Goal: Task Accomplishment & Management: Manage account settings

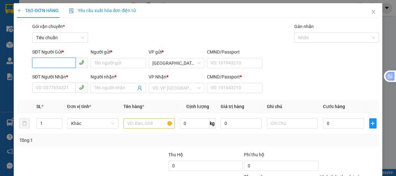
click at [45, 63] on input "SĐT Người Gửi *" at bounding box center [53, 63] width 43 height 10
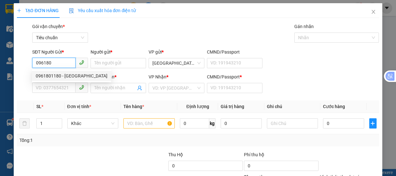
click at [48, 77] on div "0961801180 - [GEOGRAPHIC_DATA]" at bounding box center [72, 75] width 72 height 7
type input "0961801180"
type input "lộc"
type input "0905715518"
type input "VÂN"
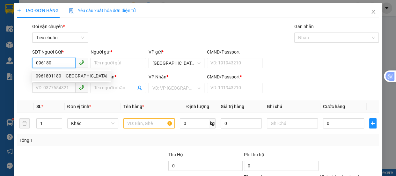
type input "0"
type input "70.000"
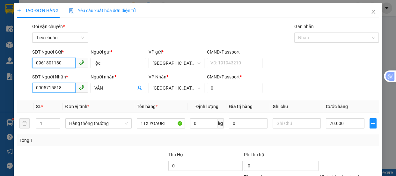
type input "0961801180"
click at [67, 86] on input "0905715518" at bounding box center [53, 88] width 43 height 10
type input "0"
type input "0903523940"
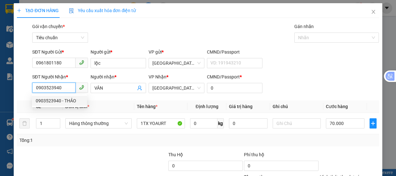
click at [54, 100] on div "0903523940 - THẢO" at bounding box center [59, 100] width 47 height 7
type input "THẢO"
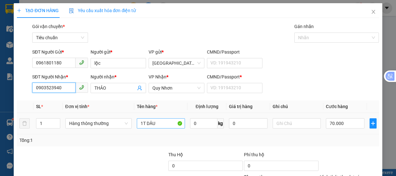
type input "0903523940"
click at [161, 122] on input "1T DÂU" at bounding box center [161, 123] width 48 height 10
type input "1TX SỮA CHUA"
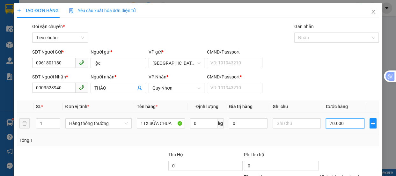
click at [344, 120] on input "70.000" at bounding box center [345, 123] width 39 height 10
type input "1"
type input "10"
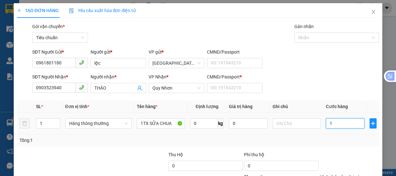
type input "10"
type input "100"
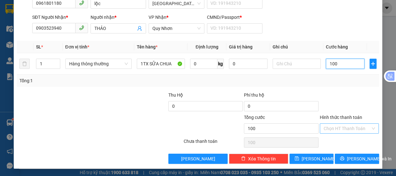
type input "100"
type input "100.000"
click at [344, 124] on input "Hình thức thanh toán" at bounding box center [346, 129] width 47 height 10
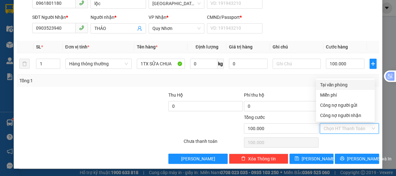
click at [337, 83] on div "Tại văn phòng" at bounding box center [345, 84] width 51 height 7
type input "0"
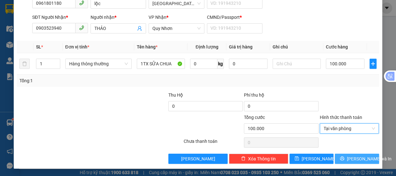
click at [356, 157] on span "[PERSON_NAME] và In" at bounding box center [369, 158] width 45 height 7
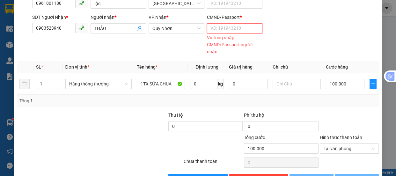
drag, startPoint x: 244, startPoint y: 30, endPoint x: 251, endPoint y: 33, distance: 8.1
click at [244, 30] on input "CMND/Passport *" at bounding box center [235, 28] width 56 height 10
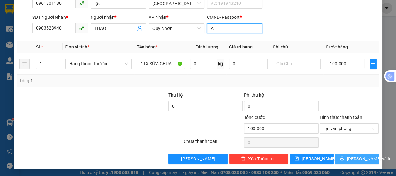
type input "A"
click at [351, 158] on span "[PERSON_NAME] và In" at bounding box center [369, 158] width 45 height 7
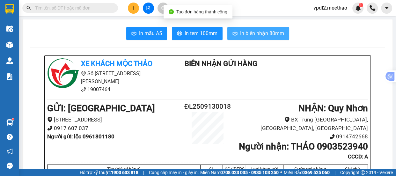
click at [268, 29] on button "In biên nhận 80mm" at bounding box center [258, 33] width 62 height 13
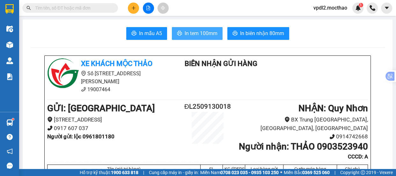
click at [201, 33] on span "In tem 100mm" at bounding box center [201, 33] width 33 height 8
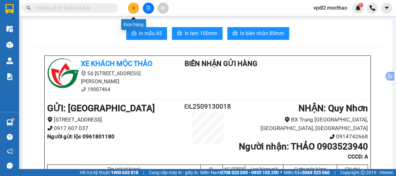
click at [133, 8] on icon "plus" at bounding box center [133, 8] width 0 height 4
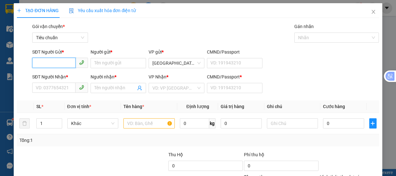
click at [60, 62] on input "SĐT Người Gửi *" at bounding box center [53, 63] width 43 height 10
click at [47, 75] on div "0942749586 - CANH" at bounding box center [59, 75] width 47 height 7
type input "0942749586"
type input "CANH"
type input "0935809980"
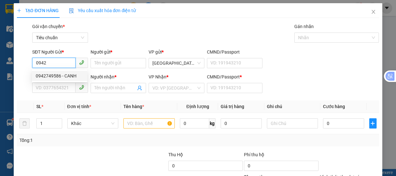
type input "HÀ"
type input "0"
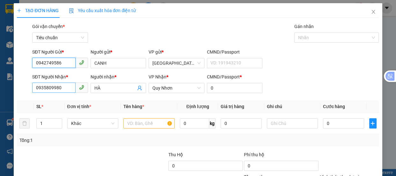
type input "0942749586"
click at [72, 86] on input "0935809980" at bounding box center [53, 88] width 43 height 10
type input "70.000"
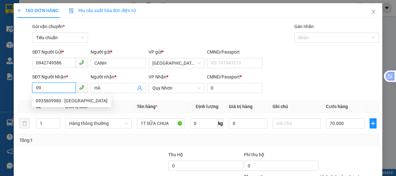
type input "0"
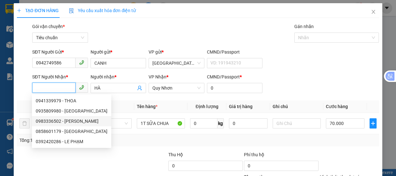
click at [44, 122] on div "0983336502 - [PERSON_NAME]" at bounding box center [72, 121] width 72 height 7
type input "0983336502"
type input "[PERSON_NAME]"
type input "120.000"
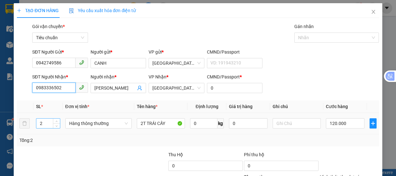
type input "0983336502"
click at [46, 125] on input "2" at bounding box center [47, 124] width 23 height 10
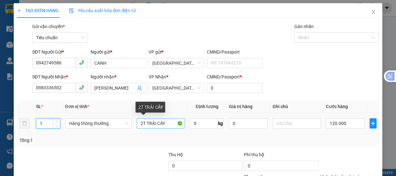
type input "1"
click at [142, 124] on input "2T TRÁI CÂY" at bounding box center [161, 123] width 48 height 10
type input "0"
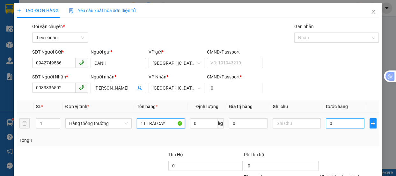
type input "1T TRÁI CÂY"
click at [336, 126] on input "0" at bounding box center [345, 123] width 39 height 10
type input "6"
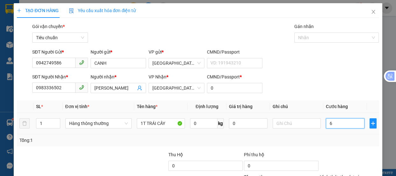
type input "60"
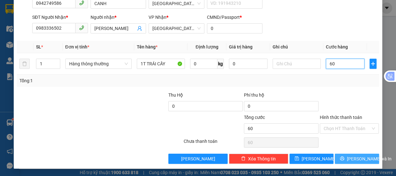
type input "60"
type input "60.000"
click at [349, 157] on span "[PERSON_NAME] và In" at bounding box center [369, 158] width 45 height 7
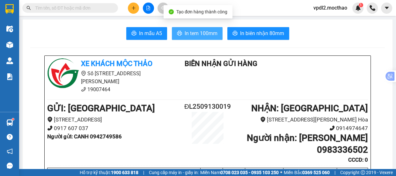
click at [202, 35] on span "In tem 100mm" at bounding box center [201, 33] width 33 height 8
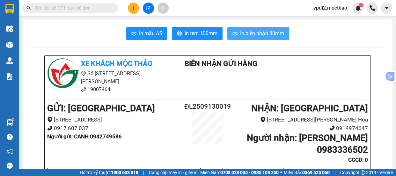
click at [249, 33] on span "In biên nhận 80mm" at bounding box center [262, 33] width 44 height 8
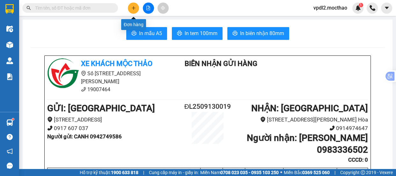
click at [136, 7] on button at bounding box center [133, 8] width 11 height 11
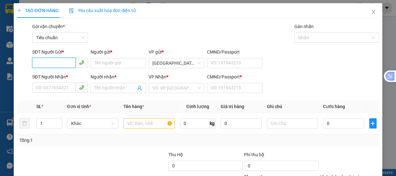
click at [53, 62] on input "SĐT Người Gửi *" at bounding box center [53, 63] width 43 height 10
click at [45, 76] on div "0942749586 - CANH" at bounding box center [59, 75] width 47 height 7
type input "0942749586"
type input "CANH"
type input "0983336502"
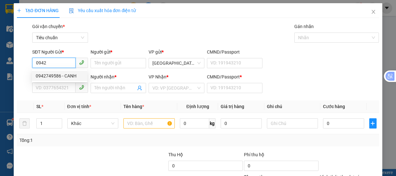
type input "[PERSON_NAME]"
type input "0"
type input "60.000"
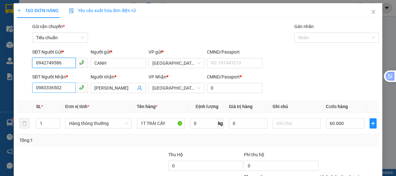
type input "0942749586"
click at [61, 91] on input "0983336502" at bounding box center [53, 88] width 43 height 10
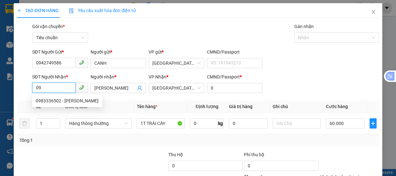
type input "0"
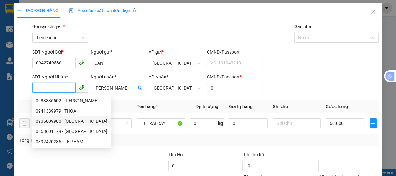
click at [49, 123] on div "0935809980 - [GEOGRAPHIC_DATA]" at bounding box center [72, 121] width 72 height 7
type input "0935809980"
type input "HÀ"
type input "70.000"
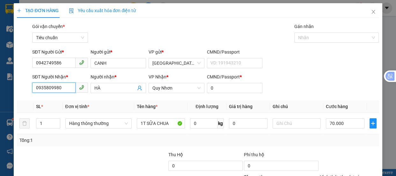
click at [64, 88] on input "0935809980" at bounding box center [53, 88] width 43 height 10
type input "0"
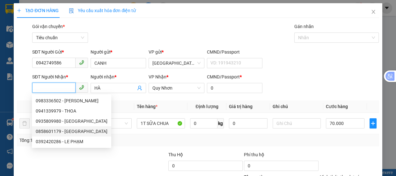
click at [49, 129] on div "0858601179 - [GEOGRAPHIC_DATA]" at bounding box center [72, 131] width 72 height 7
type input "0858601179"
type input "30.000"
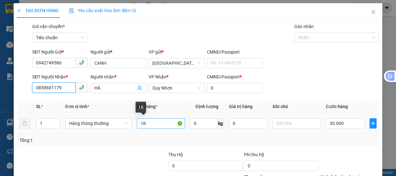
type input "0858601179"
click at [150, 123] on input "1K" at bounding box center [161, 123] width 48 height 10
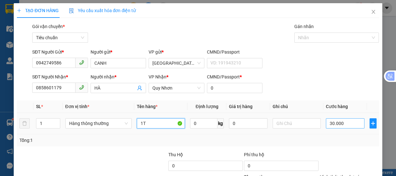
type input "1T"
click at [341, 122] on input "30.000" at bounding box center [345, 123] width 39 height 10
type input "7"
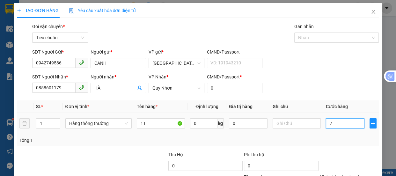
type input "70"
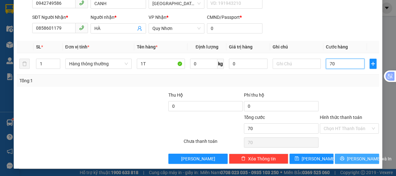
type input "70"
type input "70.000"
click at [350, 159] on span "[PERSON_NAME] và In" at bounding box center [369, 158] width 45 height 7
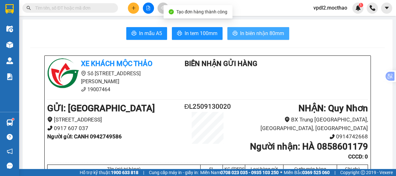
click at [261, 34] on span "In biên nhận 80mm" at bounding box center [262, 33] width 44 height 8
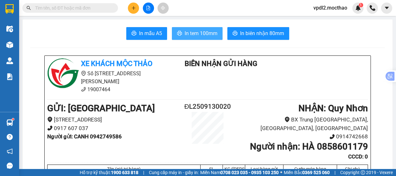
click at [200, 36] on span "In tem 100mm" at bounding box center [201, 33] width 33 height 8
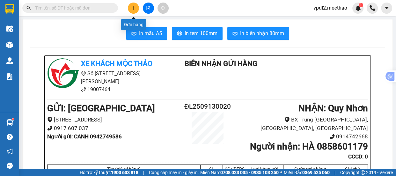
click at [132, 8] on icon "plus" at bounding box center [133, 8] width 4 height 4
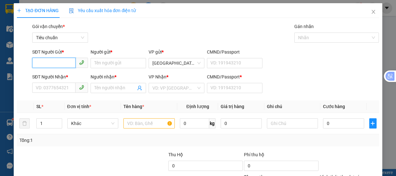
click at [60, 63] on input "SĐT Người Gửi *" at bounding box center [53, 63] width 43 height 10
drag, startPoint x: 47, startPoint y: 76, endPoint x: 51, endPoint y: 76, distance: 3.5
click at [48, 76] on div "0359476646 - THÀNH" at bounding box center [59, 75] width 47 height 7
type input "0359476646"
type input "THÀNH"
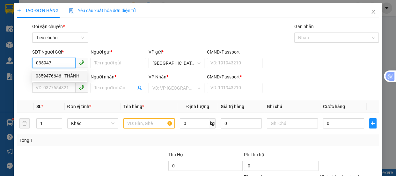
type input "0347057463"
type input "HUỆ"
type input "0"
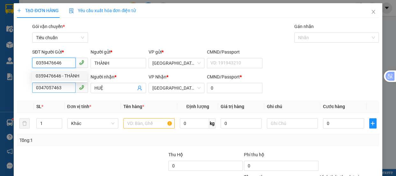
type input "70.000"
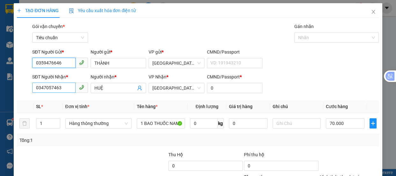
type input "0359476646"
drag, startPoint x: 68, startPoint y: 88, endPoint x: 70, endPoint y: 92, distance: 4.7
click at [69, 89] on input "0347057463" at bounding box center [53, 88] width 43 height 10
type input "0"
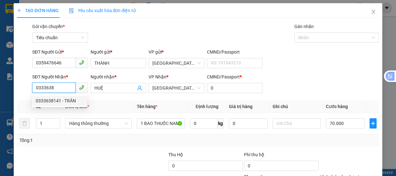
click at [50, 101] on div "0333638141 - TRÂN" at bounding box center [59, 100] width 47 height 7
type input "0333638141"
type input "TRÂN"
type input "140.000"
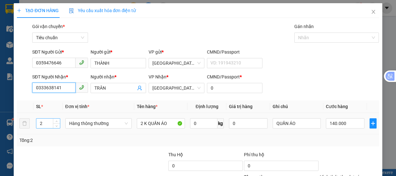
type input "0333638141"
click at [42, 124] on input "2" at bounding box center [47, 124] width 23 height 10
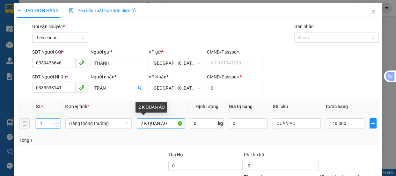
type input "1"
click at [171, 124] on input "2 K QUẦN ÁO" at bounding box center [161, 123] width 48 height 10
type input "0"
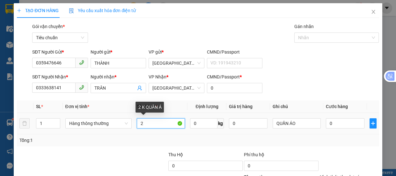
type input "2"
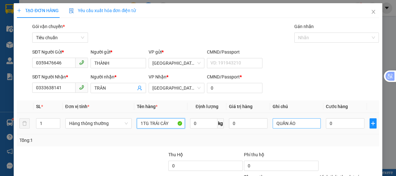
type input "1TG TRÁI CÂY"
click at [300, 120] on input "QUẦN ÁO" at bounding box center [296, 123] width 48 height 10
type input "Q"
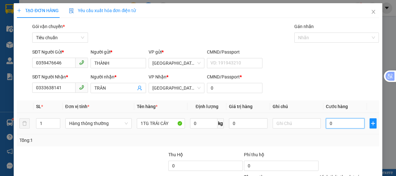
click at [334, 124] on input "0" at bounding box center [345, 123] width 39 height 10
type input "4"
type input "40"
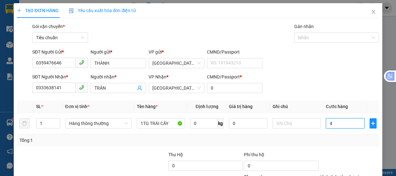
type input "40"
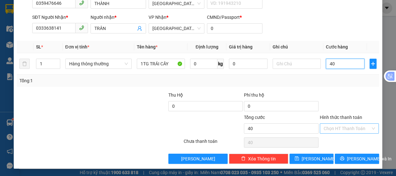
type input "40"
type input "40.000"
click at [351, 129] on input "Hình thức thanh toán" at bounding box center [346, 129] width 47 height 10
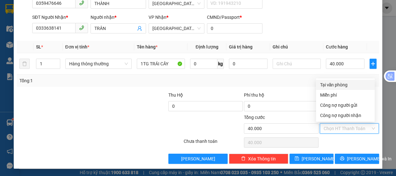
drag, startPoint x: 344, startPoint y: 85, endPoint x: 348, endPoint y: 110, distance: 25.2
click at [344, 86] on div "Tại văn phòng" at bounding box center [345, 84] width 51 height 7
type input "0"
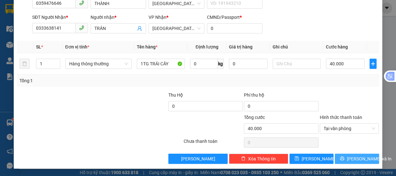
drag, startPoint x: 360, startPoint y: 155, endPoint x: 366, endPoint y: 170, distance: 15.9
click at [360, 155] on span "[PERSON_NAME] và In" at bounding box center [369, 158] width 45 height 7
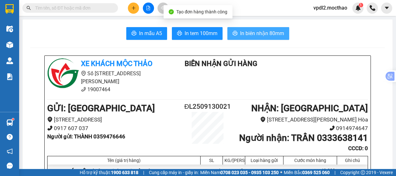
click at [267, 36] on span "In biên nhận 80mm" at bounding box center [262, 33] width 44 height 8
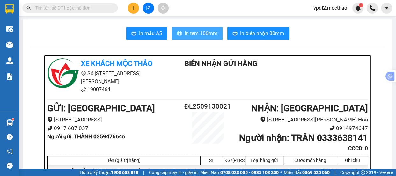
click at [201, 31] on span "In tem 100mm" at bounding box center [201, 33] width 33 height 8
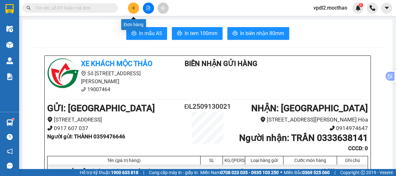
click at [133, 6] on icon "plus" at bounding box center [133, 8] width 4 height 4
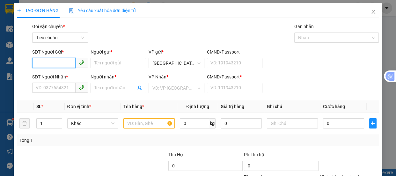
drag, startPoint x: 54, startPoint y: 62, endPoint x: 64, endPoint y: 61, distance: 9.3
click at [55, 62] on input "SĐT Người Gửi *" at bounding box center [53, 63] width 43 height 10
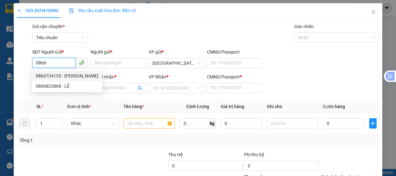
click at [46, 75] on div "0866734135 - [PERSON_NAME]" at bounding box center [67, 75] width 63 height 7
type input "0866734135"
type input "[PERSON_NAME]"
type input "0982581315"
type input "HƯƠNG"
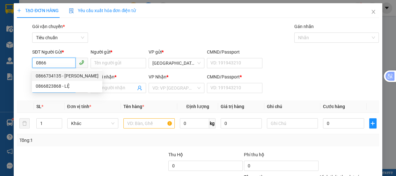
type input "0"
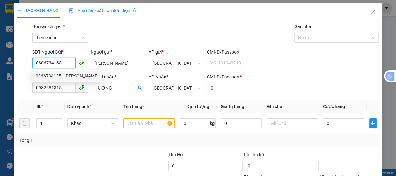
type input "50.000"
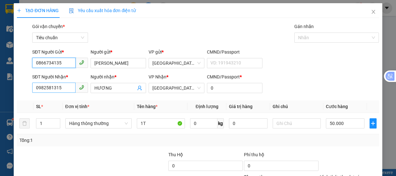
type input "0866734135"
click at [72, 86] on input "0982581315" at bounding box center [53, 88] width 43 height 10
type input "0"
type input "0915913738"
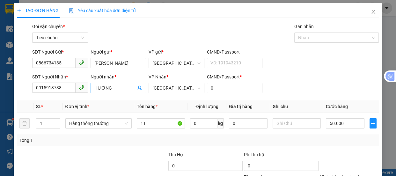
click at [92, 86] on span "HƯƠNG" at bounding box center [119, 88] width 56 height 10
type input "H"
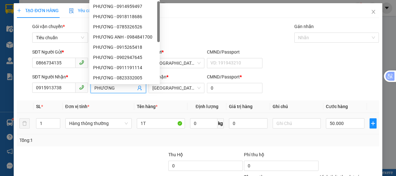
scroll to position [60, 0]
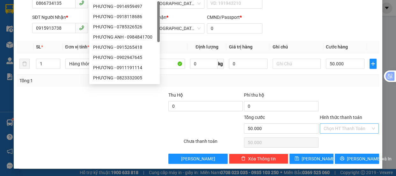
type input "PHƯƠNG"
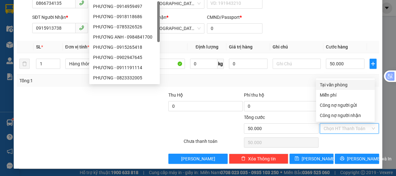
click at [333, 126] on input "Hình thức thanh toán" at bounding box center [346, 129] width 47 height 10
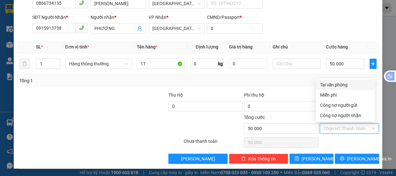
click at [334, 83] on div "Tại văn phòng" at bounding box center [345, 84] width 51 height 7
type input "0"
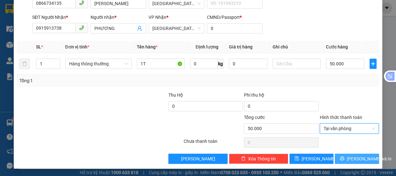
click at [350, 157] on span "[PERSON_NAME] và In" at bounding box center [369, 158] width 45 height 7
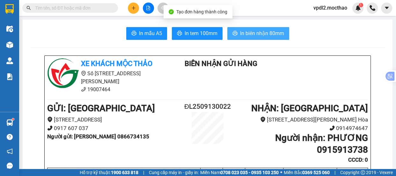
click at [241, 35] on span "In biên nhận 80mm" at bounding box center [262, 33] width 44 height 8
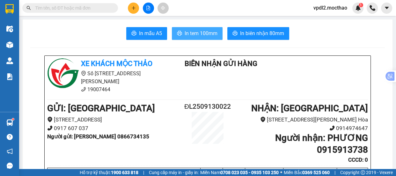
click at [198, 33] on span "In tem 100mm" at bounding box center [201, 33] width 33 height 8
click at [135, 8] on icon "plus" at bounding box center [133, 8] width 4 height 4
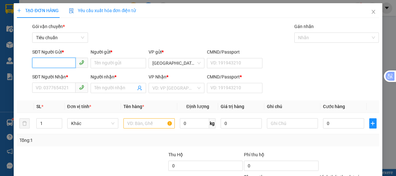
click at [51, 62] on input "SĐT Người Gửi *" at bounding box center [53, 63] width 43 height 10
click at [48, 76] on div "0914902324 - BÍCH" at bounding box center [59, 75] width 47 height 7
type input "0914902324"
type input "BÍCH"
type input "0986380657"
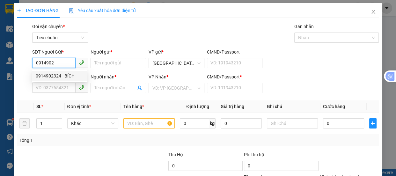
type input "THẢO"
type input "0"
type input "70.000"
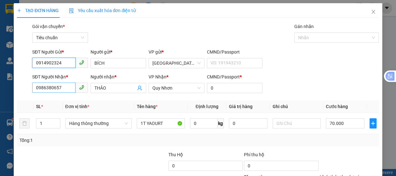
type input "0914902324"
click at [62, 90] on input "0986380657" at bounding box center [53, 88] width 43 height 10
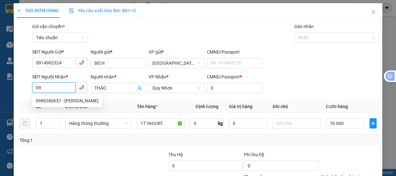
type input "0"
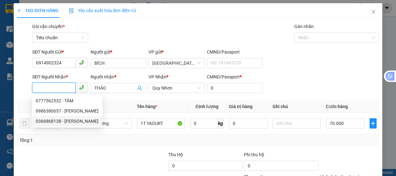
click at [54, 121] on div "0366868138 - [PERSON_NAME]" at bounding box center [67, 121] width 63 height 7
type input "0366868138"
type input "TRINH"
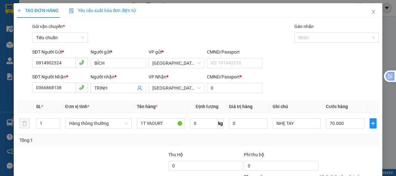
drag, startPoint x: 336, startPoint y: 129, endPoint x: 335, endPoint y: 109, distance: 19.8
click at [333, 141] on div "Tại văn phòng" at bounding box center [345, 144] width 51 height 7
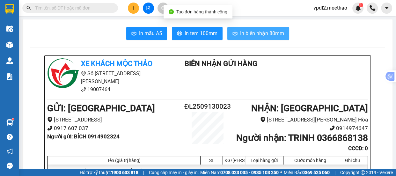
click at [242, 31] on span "In biên nhận 80mm" at bounding box center [262, 33] width 44 height 8
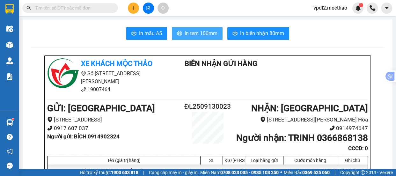
click at [196, 33] on span "In tem 100mm" at bounding box center [201, 33] width 33 height 8
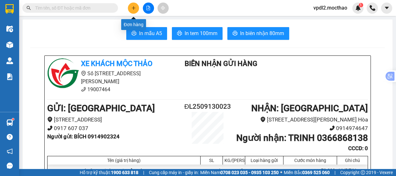
click at [133, 9] on icon "plus" at bounding box center [133, 8] width 4 height 4
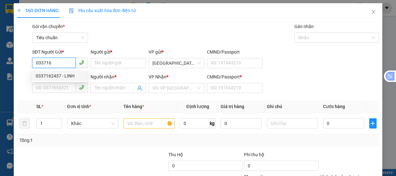
click at [58, 76] on div "0337162437 - LINH" at bounding box center [59, 75] width 47 height 7
type input "0337162437"
type input "LINH"
type input "0902495179"
type input "NGUYÊN"
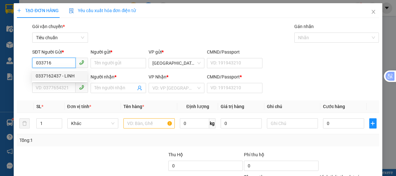
type input "0"
type input "70.000"
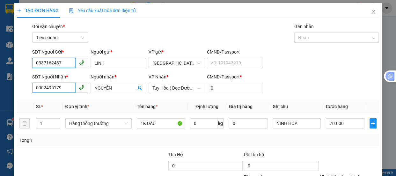
type input "0337162437"
drag, startPoint x: 62, startPoint y: 85, endPoint x: 68, endPoint y: 86, distance: 5.5
click at [65, 85] on input "0902495179" at bounding box center [53, 88] width 43 height 10
type input "0"
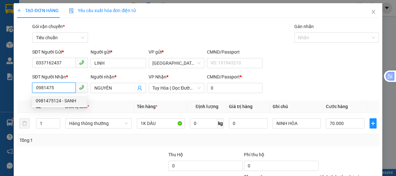
click at [55, 99] on div "0981475124 - SANH" at bounding box center [59, 100] width 47 height 7
type input "0981475124"
type input "SANH"
type input "50.000"
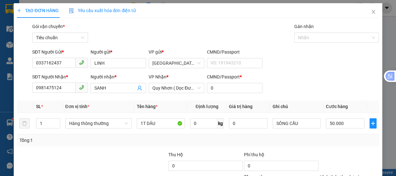
click at [331, 141] on div "Tại văn phòng" at bounding box center [345, 144] width 51 height 7
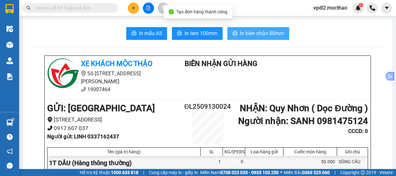
click at [266, 32] on span "In biên nhận 80mm" at bounding box center [262, 33] width 44 height 8
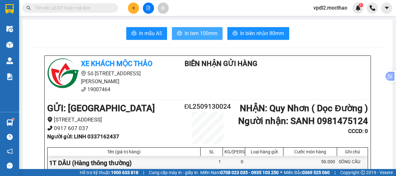
click at [204, 33] on span "In tem 100mm" at bounding box center [201, 33] width 33 height 8
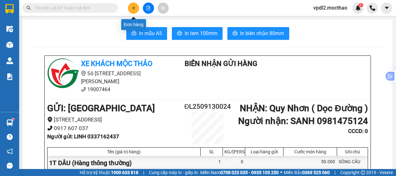
click at [131, 12] on button at bounding box center [133, 8] width 11 height 11
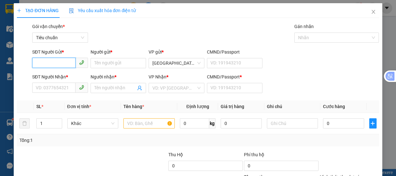
click at [60, 62] on input "SĐT Người Gửi *" at bounding box center [53, 63] width 43 height 10
click at [54, 77] on div "0913427439 - THÀNH" at bounding box center [59, 75] width 47 height 7
type input "0913427439"
type input "THÀNH"
type input "0987605777"
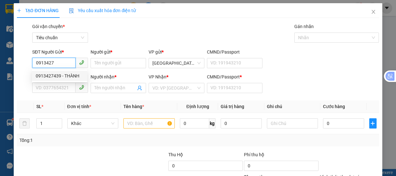
type input "QUANG"
type input "0"
type input "100.000"
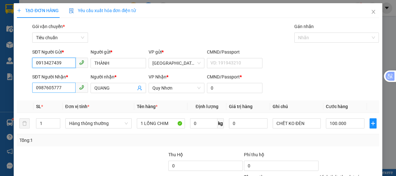
type input "0913427439"
click at [63, 90] on input "0987605777" at bounding box center [53, 88] width 43 height 10
type input "0"
type input "0934748050"
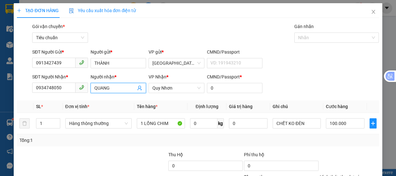
click at [118, 89] on input "QUANG" at bounding box center [115, 87] width 42 height 7
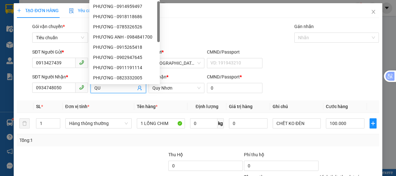
type input "Q"
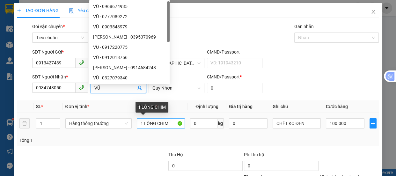
type input "VŨ"
click at [171, 124] on input "1 LỒNG CHIM" at bounding box center [161, 123] width 48 height 10
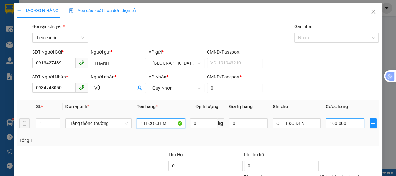
type input "1 H CÓ CHIM"
drag, startPoint x: 339, startPoint y: 124, endPoint x: 313, endPoint y: 131, distance: 26.6
click at [338, 124] on input "100.000" at bounding box center [345, 123] width 39 height 10
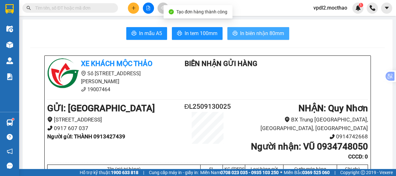
drag, startPoint x: 275, startPoint y: 29, endPoint x: 275, endPoint y: 36, distance: 6.4
click at [275, 30] on span "In biên nhận 80mm" at bounding box center [262, 33] width 44 height 8
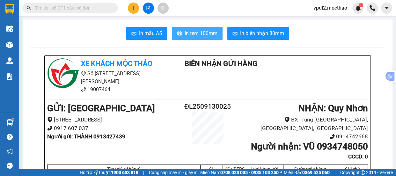
click at [189, 33] on span "In tem 100mm" at bounding box center [201, 33] width 33 height 8
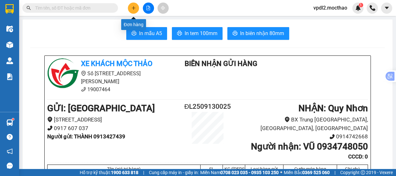
click at [136, 8] on button at bounding box center [133, 8] width 11 height 11
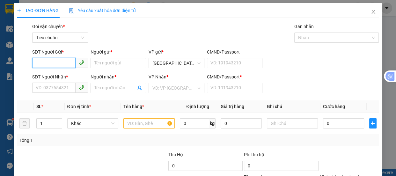
click at [66, 63] on input "SĐT Người Gửi *" at bounding box center [53, 63] width 43 height 10
click at [49, 74] on div "0974914268 - [PERSON_NAME]" at bounding box center [67, 75] width 63 height 7
type input "0974914268"
type input "TRINH"
type input "0905654569"
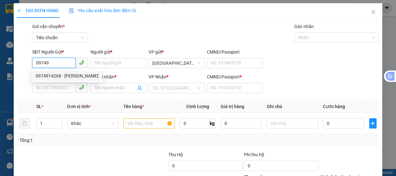
type input "KỸ"
type input "0"
type input "30.000"
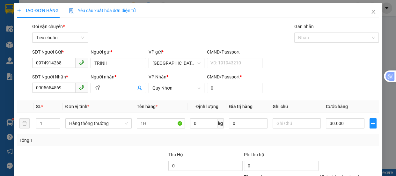
click at [323, 141] on div "Tại văn phòng" at bounding box center [345, 144] width 51 height 7
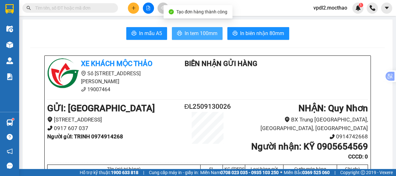
click at [198, 36] on span "In tem 100mm" at bounding box center [201, 33] width 33 height 8
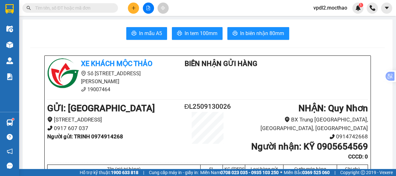
click at [149, 6] on icon "file-add" at bounding box center [148, 8] width 4 height 4
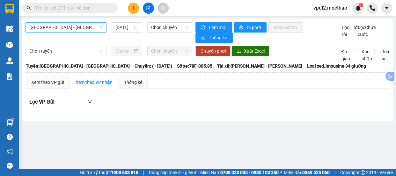
click at [70, 25] on span "[GEOGRAPHIC_DATA] - [GEOGRAPHIC_DATA]" at bounding box center [65, 28] width 73 height 10
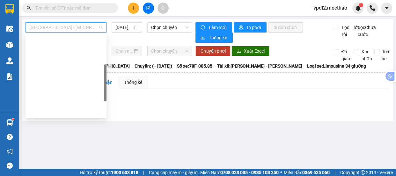
click at [64, 139] on div "Đà Lạt - Quy Nhơn" at bounding box center [65, 142] width 73 height 7
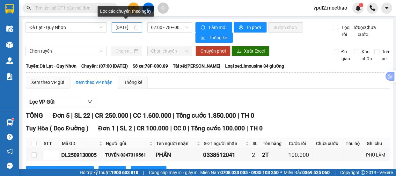
click at [134, 26] on div "[DATE]" at bounding box center [126, 27] width 23 height 7
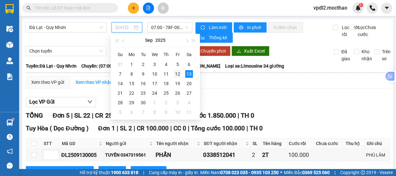
drag, startPoint x: 177, startPoint y: 75, endPoint x: 172, endPoint y: 29, distance: 46.4
click at [178, 74] on div "12" at bounding box center [178, 74] width 8 height 8
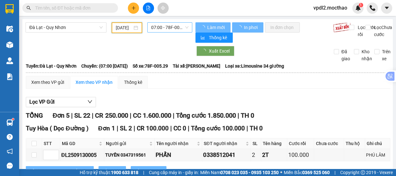
type input "[DATE]"
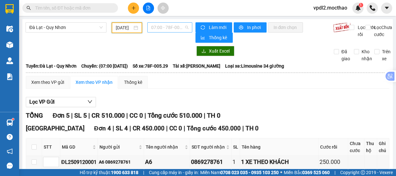
click at [182, 23] on span "07:00 - 78F-005.29" at bounding box center [169, 28] width 37 height 10
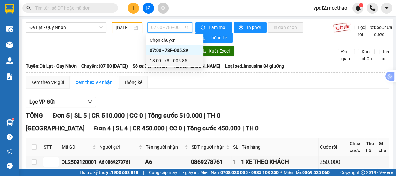
click at [164, 57] on div "18:00 - 78F-005.85" at bounding box center [175, 60] width 50 height 7
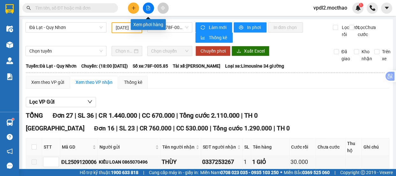
click at [149, 7] on icon "file-add" at bounding box center [149, 8] width 4 height 4
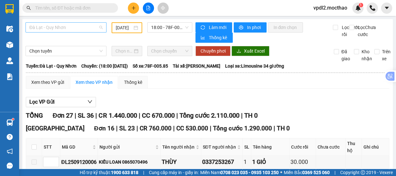
click at [80, 26] on span "Đà Lạt - Quy Nhơn" at bounding box center [65, 28] width 73 height 10
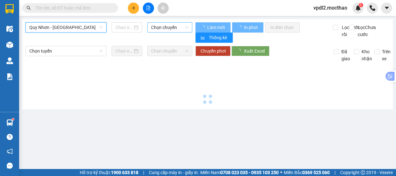
type input "[DATE]"
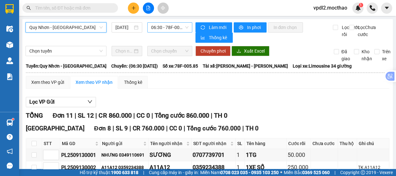
click at [156, 26] on span "06:30 - 78F-005.85" at bounding box center [169, 28] width 37 height 10
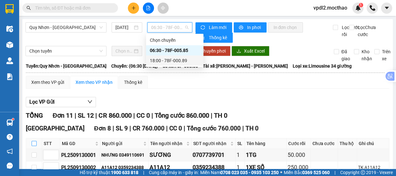
click at [33, 141] on input "checkbox" at bounding box center [34, 143] width 5 height 5
checkbox input "true"
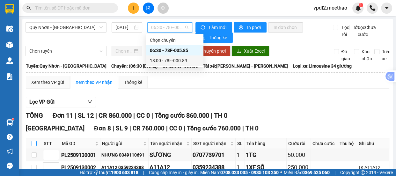
checkbox input "true"
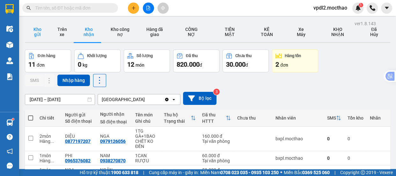
click at [40, 33] on button "Kho gửi" at bounding box center [37, 32] width 25 height 20
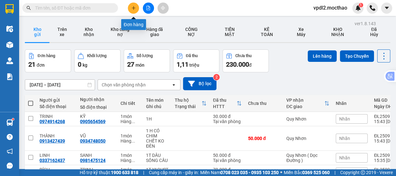
click at [134, 11] on button at bounding box center [133, 8] width 11 height 11
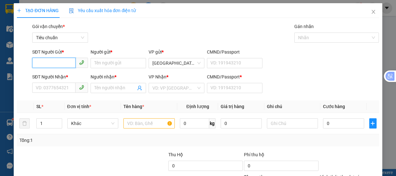
click at [51, 60] on input "SĐT Người Gửi *" at bounding box center [53, 63] width 43 height 10
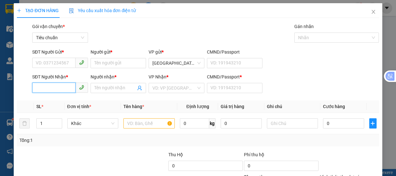
click at [54, 88] on input "SĐT Người Nhận *" at bounding box center [53, 88] width 43 height 10
type input "0"
click at [60, 63] on input "SĐT Người Gửi *" at bounding box center [53, 63] width 43 height 10
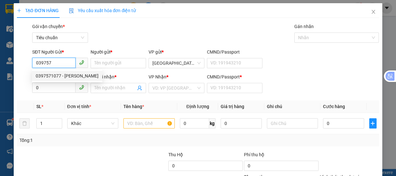
click at [49, 76] on div "0397571077 - [PERSON_NAME]" at bounding box center [67, 75] width 63 height 7
type input "0397571077"
type input "TRINH"
type input "50.000"
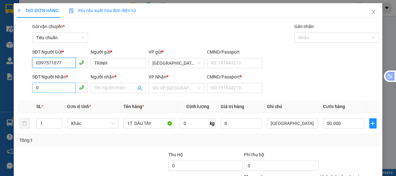
type input "0397571077"
click at [49, 88] on input "0" at bounding box center [53, 88] width 43 height 10
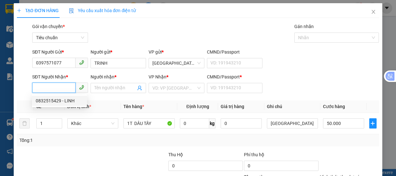
click at [50, 99] on div "0832515429 - LINH" at bounding box center [59, 100] width 47 height 7
type input "0832515429"
type input "LINH"
type input "0"
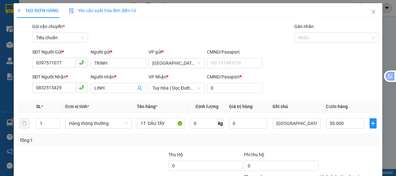
drag, startPoint x: 334, startPoint y: 83, endPoint x: 353, endPoint y: 134, distance: 54.2
click at [335, 141] on div "Tại văn phòng" at bounding box center [345, 144] width 51 height 7
drag, startPoint x: 353, startPoint y: 156, endPoint x: 280, endPoint y: 112, distance: 85.4
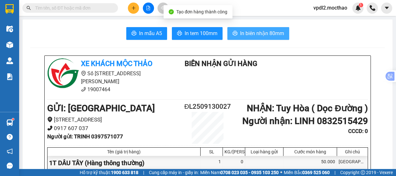
click at [268, 30] on span "In biên nhận 80mm" at bounding box center [262, 33] width 44 height 8
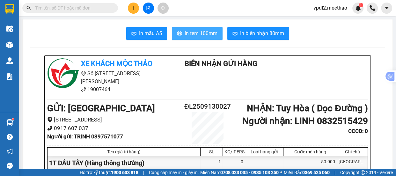
click at [207, 34] on span "In tem 100mm" at bounding box center [201, 33] width 33 height 8
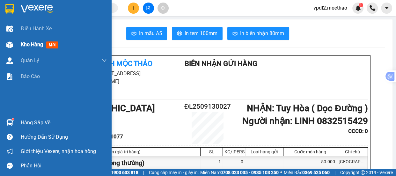
click at [34, 44] on span "Kho hàng" at bounding box center [32, 44] width 22 height 6
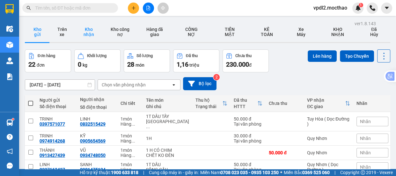
click at [88, 30] on button "Kho nhận" at bounding box center [88, 32] width 29 height 20
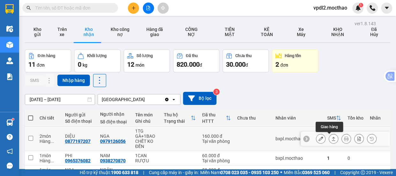
click at [332, 137] on icon at bounding box center [334, 139] width 4 height 4
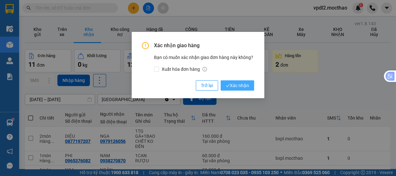
click at [239, 84] on span "Xác nhận" at bounding box center [237, 85] width 23 height 7
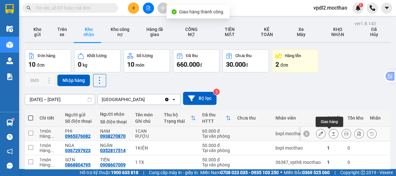
click at [331, 134] on icon at bounding box center [333, 133] width 4 height 4
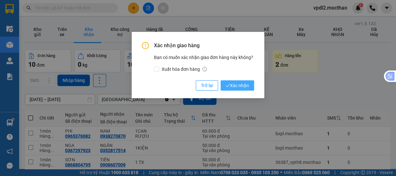
click at [228, 83] on icon "check" at bounding box center [228, 85] width 4 height 4
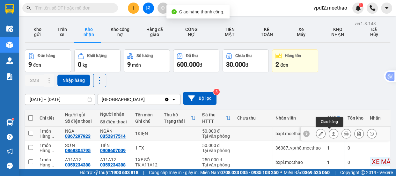
click at [331, 134] on icon at bounding box center [333, 133] width 4 height 4
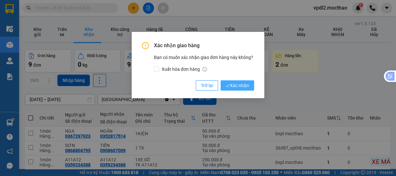
click at [239, 86] on span "Xác nhận" at bounding box center [237, 85] width 23 height 7
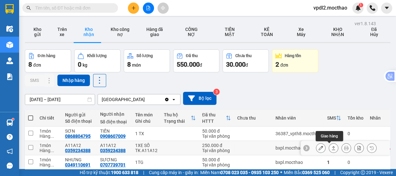
click at [331, 146] on icon at bounding box center [333, 148] width 4 height 4
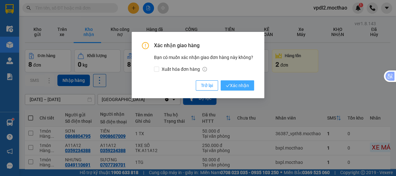
click at [239, 84] on span "Xác nhận" at bounding box center [237, 85] width 23 height 7
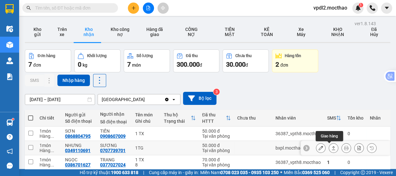
click at [331, 146] on icon at bounding box center [333, 148] width 4 height 4
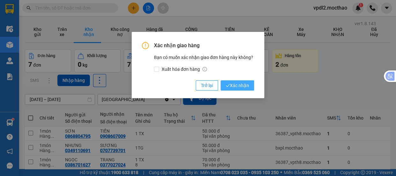
click at [241, 84] on span "Xác nhận" at bounding box center [237, 85] width 23 height 7
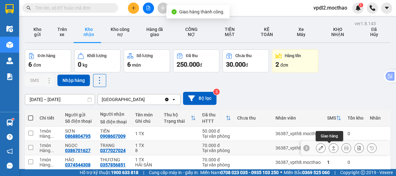
click at [331, 146] on icon at bounding box center [333, 148] width 4 height 4
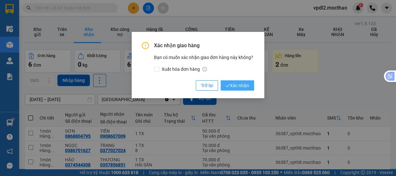
click at [241, 84] on span "Xác nhận" at bounding box center [237, 85] width 23 height 7
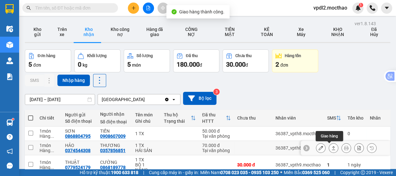
click at [331, 146] on icon at bounding box center [333, 148] width 4 height 4
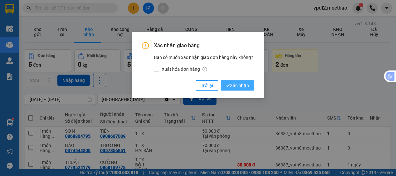
click at [243, 86] on span "Xác nhận" at bounding box center [237, 85] width 23 height 7
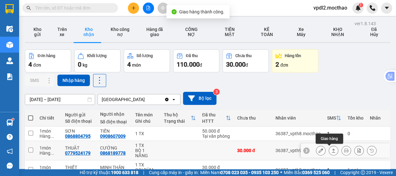
click at [332, 149] on icon at bounding box center [334, 151] width 4 height 4
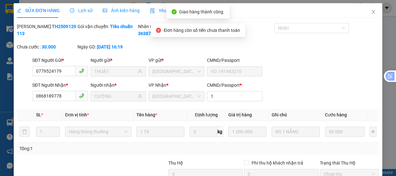
type input "0779524179"
type input "THUẬT"
type input "0868189778"
type input "CƯỜNG"
type input "1"
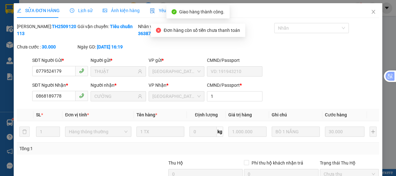
type input "30.000"
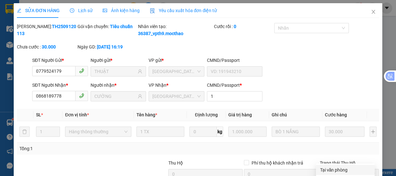
click at [322, 166] on div "Tại văn phòng" at bounding box center [345, 169] width 51 height 7
type input "0"
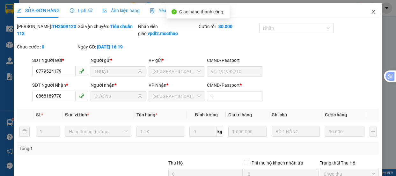
click at [371, 11] on icon "close" at bounding box center [373, 12] width 4 height 4
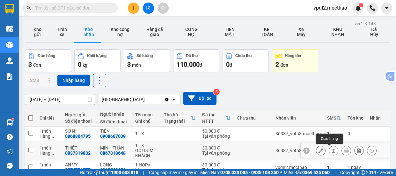
click at [331, 148] on icon at bounding box center [333, 150] width 4 height 4
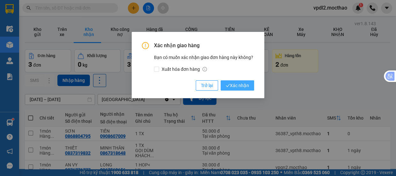
click at [234, 85] on span "Xác nhận" at bounding box center [237, 85] width 23 height 7
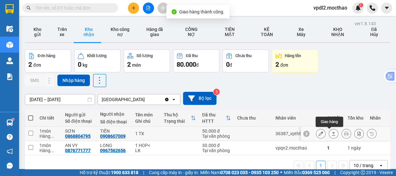
click at [331, 131] on icon at bounding box center [333, 133] width 4 height 4
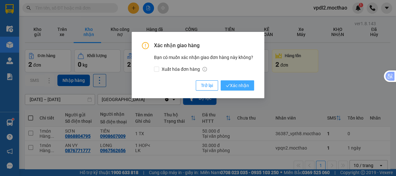
click at [234, 85] on span "Xác nhận" at bounding box center [237, 85] width 23 height 7
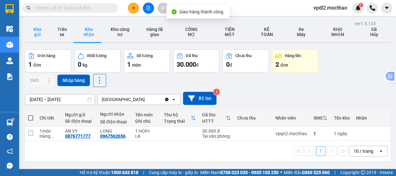
drag, startPoint x: 33, startPoint y: 29, endPoint x: 42, endPoint y: 33, distance: 10.1
click at [33, 29] on button "Kho gửi" at bounding box center [37, 32] width 25 height 20
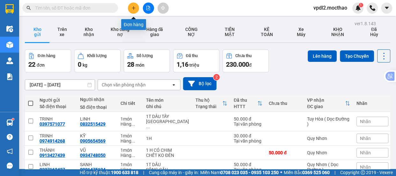
click at [133, 9] on icon "plus" at bounding box center [133, 8] width 4 height 4
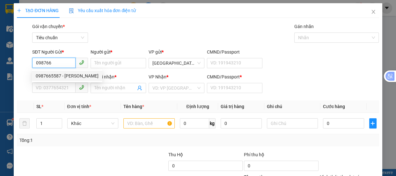
click at [57, 75] on div "0987665587 - [PERSON_NAME]" at bounding box center [67, 75] width 63 height 7
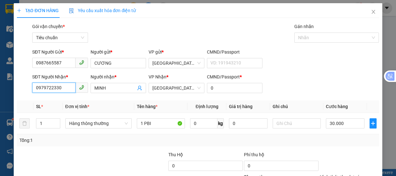
click at [63, 87] on input "0979722330" at bounding box center [53, 88] width 43 height 10
click at [48, 87] on input "09833409963" at bounding box center [53, 88] width 43 height 10
drag, startPoint x: 54, startPoint y: 101, endPoint x: 62, endPoint y: 104, distance: 8.7
click at [54, 101] on div "0983409963 - THÁI" at bounding box center [59, 100] width 47 height 7
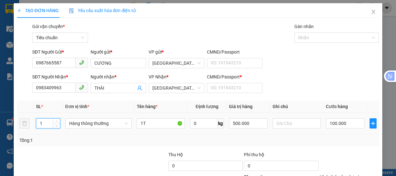
click at [44, 123] on input "1" at bounding box center [47, 124] width 23 height 10
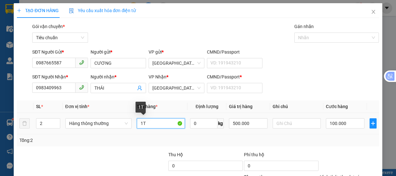
drag, startPoint x: 143, startPoint y: 121, endPoint x: 142, endPoint y: 131, distance: 10.2
click at [143, 123] on input "1T" at bounding box center [161, 123] width 48 height 10
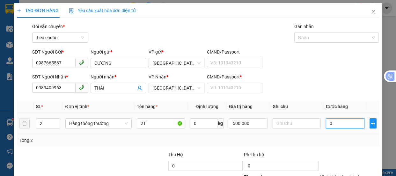
click at [332, 123] on input "0" at bounding box center [345, 123] width 39 height 10
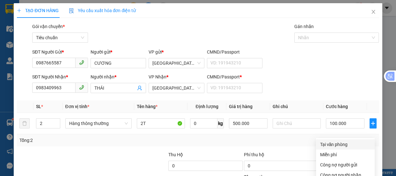
click at [334, 141] on div "Tại văn phòng" at bounding box center [345, 144] width 51 height 7
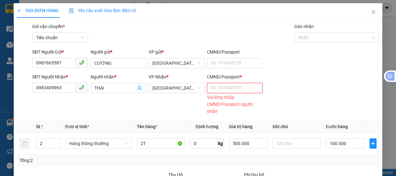
click at [252, 83] on input "CMND/Passport *" at bounding box center [235, 88] width 56 height 10
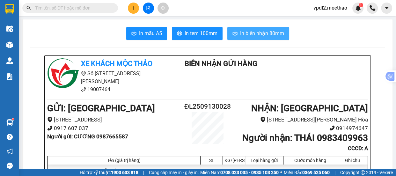
click at [258, 33] on span "In biên nhận 80mm" at bounding box center [262, 33] width 44 height 8
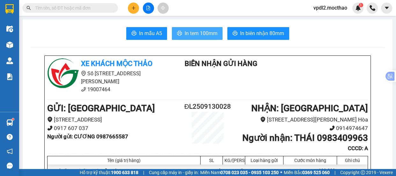
click at [194, 35] on span "In tem 100mm" at bounding box center [201, 33] width 33 height 8
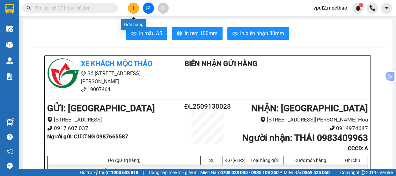
click at [135, 10] on button at bounding box center [133, 8] width 11 height 11
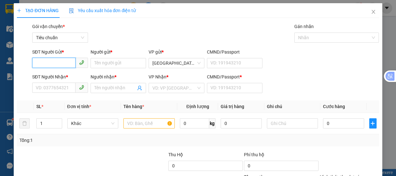
click at [48, 64] on input "SĐT Người Gửi *" at bounding box center [53, 63] width 43 height 10
click at [51, 75] on div "0919366088 - THUẬN" at bounding box center [59, 75] width 47 height 7
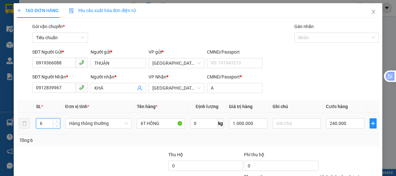
click at [45, 122] on input "6" at bounding box center [47, 124] width 23 height 10
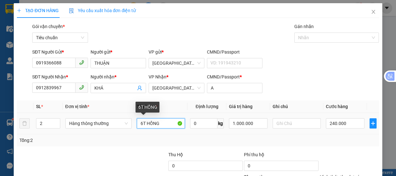
click at [161, 124] on input "6T HỒNG" at bounding box center [161, 123] width 48 height 10
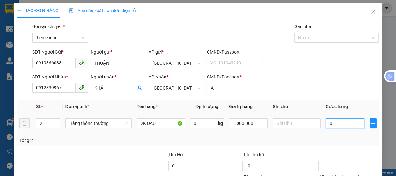
click at [331, 121] on input "0" at bounding box center [345, 123] width 39 height 10
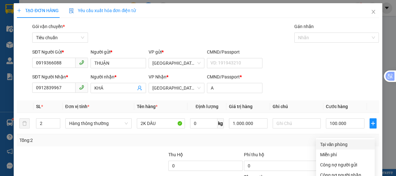
drag, startPoint x: 335, startPoint y: 83, endPoint x: 336, endPoint y: 92, distance: 8.7
click at [335, 141] on div "Tại văn phòng" at bounding box center [345, 144] width 51 height 7
drag, startPoint x: 351, startPoint y: 159, endPoint x: 333, endPoint y: 147, distance: 21.8
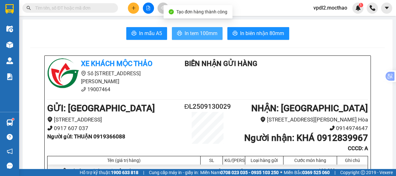
drag, startPoint x: 204, startPoint y: 34, endPoint x: 211, endPoint y: 52, distance: 19.2
click at [203, 34] on span "In tem 100mm" at bounding box center [201, 33] width 33 height 8
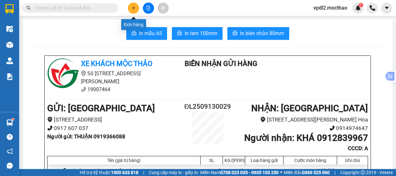
click at [132, 10] on button at bounding box center [133, 8] width 11 height 11
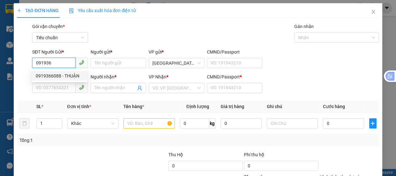
click at [49, 78] on div "0919366088 - THUẬN" at bounding box center [59, 75] width 47 height 7
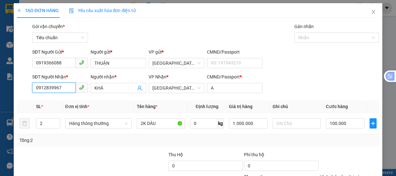
click at [66, 89] on input "0912839967" at bounding box center [53, 88] width 43 height 10
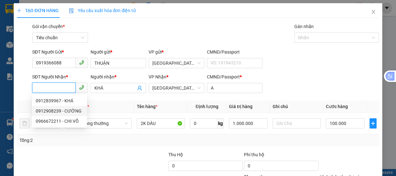
click at [49, 111] on div "0912908239 - CƯỜNG" at bounding box center [59, 110] width 47 height 7
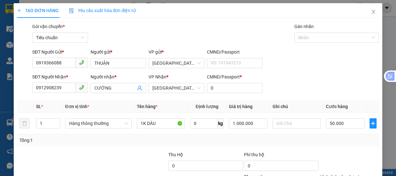
drag, startPoint x: 341, startPoint y: 128, endPoint x: 338, endPoint y: 113, distance: 14.7
click at [336, 141] on div "Tại văn phòng" at bounding box center [345, 144] width 51 height 7
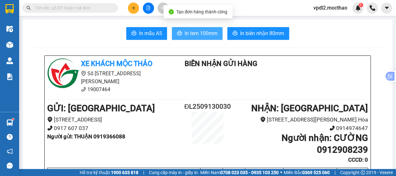
click at [195, 37] on span "In tem 100mm" at bounding box center [201, 33] width 33 height 8
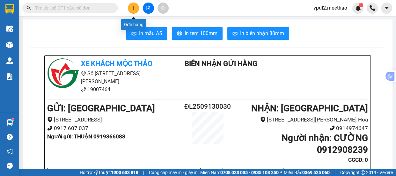
click at [132, 7] on icon "plus" at bounding box center [133, 8] width 4 height 4
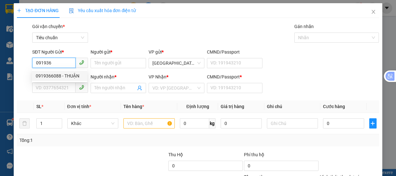
click at [56, 73] on div "0919366088 - THUẬN" at bounding box center [59, 75] width 47 height 7
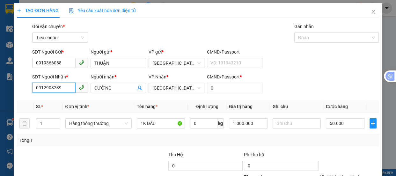
click at [64, 89] on input "0912908239" at bounding box center [53, 88] width 43 height 10
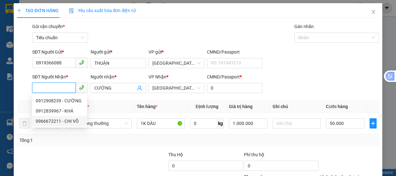
click at [48, 122] on div "0966672211 - CHI VÕ" at bounding box center [59, 121] width 47 height 7
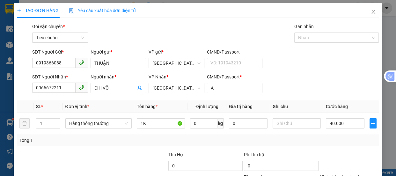
click at [335, 141] on div "Tại văn phòng" at bounding box center [345, 144] width 51 height 7
drag, startPoint x: 350, startPoint y: 157, endPoint x: 337, endPoint y: 155, distance: 13.2
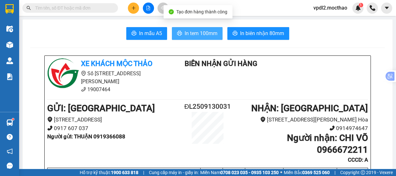
click at [198, 35] on span "In tem 100mm" at bounding box center [201, 33] width 33 height 8
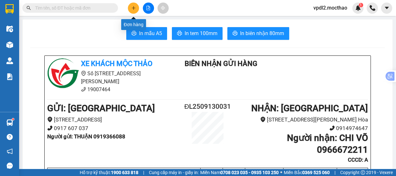
click at [135, 9] on icon "plus" at bounding box center [133, 8] width 4 height 4
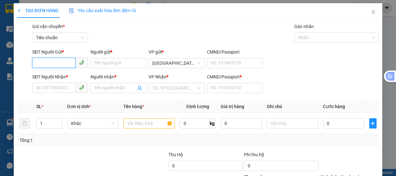
click at [51, 63] on input "SĐT Người Gửi *" at bounding box center [53, 63] width 43 height 10
click at [49, 75] on div "0777509785 - LUẬN" at bounding box center [59, 75] width 47 height 7
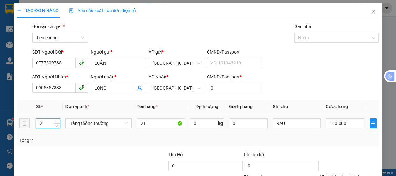
click at [48, 125] on input "2" at bounding box center [47, 124] width 23 height 10
click at [149, 127] on input "2T" at bounding box center [161, 123] width 48 height 10
click at [337, 128] on input "0" at bounding box center [345, 123] width 39 height 10
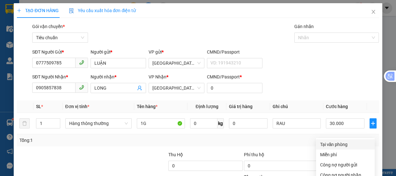
click at [326, 141] on div "Tại văn phòng" at bounding box center [345, 144] width 51 height 7
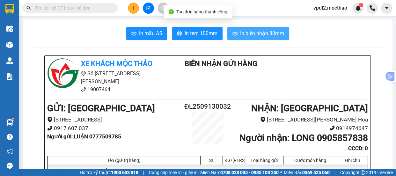
click at [250, 30] on span "In biên nhận 80mm" at bounding box center [262, 33] width 44 height 8
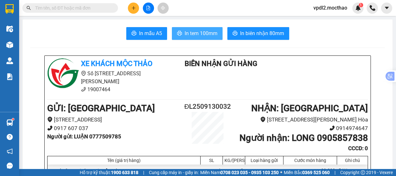
click at [201, 29] on span "In tem 100mm" at bounding box center [201, 33] width 33 height 8
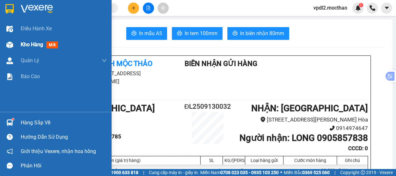
click at [38, 42] on span "Kho hàng" at bounding box center [32, 44] width 22 height 6
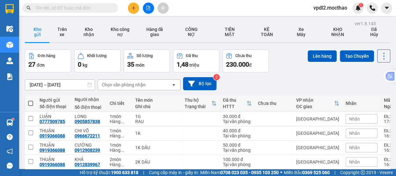
drag, startPoint x: 353, startPoint y: 114, endPoint x: 340, endPoint y: 119, distance: 13.7
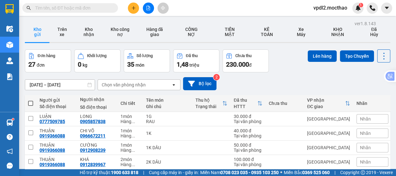
click at [28, 101] on span at bounding box center [30, 103] width 5 height 5
click at [31, 100] on input "checkbox" at bounding box center [31, 100] width 0 height 0
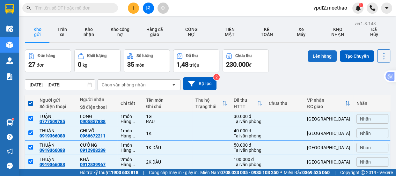
click at [314, 50] on button "Lên hàng" at bounding box center [322, 55] width 29 height 11
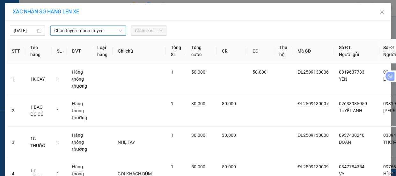
click at [79, 29] on span "Chọn tuyến - nhóm tuyến" at bounding box center [88, 31] width 68 height 10
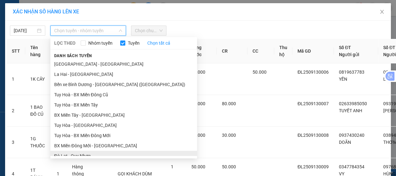
click at [86, 151] on li "Đà Lạt - Quy Nhơn" at bounding box center [123, 156] width 147 height 10
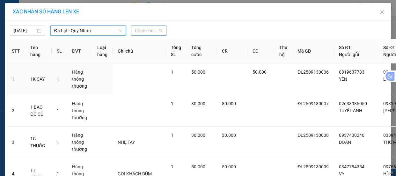
click at [149, 29] on span "Chọn chuyến" at bounding box center [149, 31] width 28 height 10
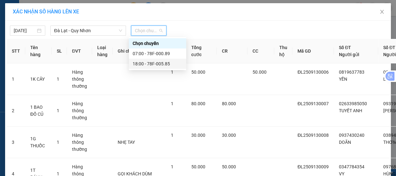
click at [161, 64] on div "18:00 - 78F-005.85" at bounding box center [158, 63] width 50 height 7
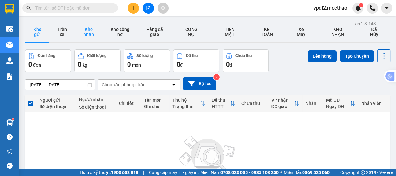
click at [91, 29] on button "Kho nhận" at bounding box center [88, 32] width 29 height 20
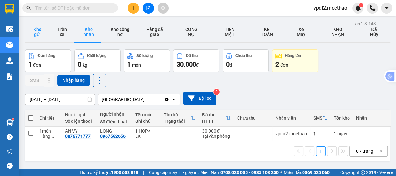
click at [39, 33] on button "Kho gửi" at bounding box center [37, 32] width 25 height 20
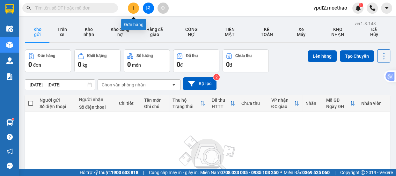
click at [132, 8] on icon "plus" at bounding box center [134, 8] width 4 height 0
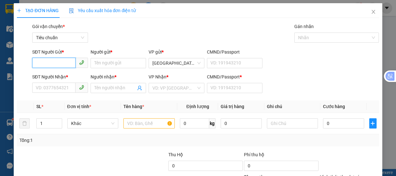
click at [58, 62] on input "SĐT Người Gửi *" at bounding box center [53, 63] width 43 height 10
click at [51, 74] on div "0827822828 - RIN" at bounding box center [59, 75] width 47 height 7
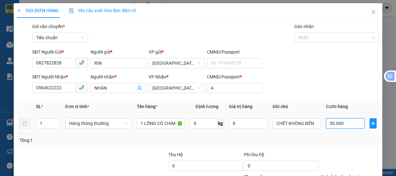
click at [338, 125] on input "50.000" at bounding box center [345, 123] width 39 height 10
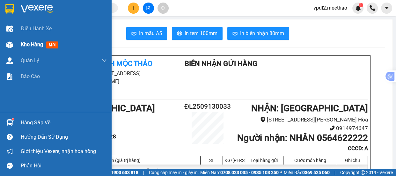
click at [39, 46] on span "Kho hàng" at bounding box center [32, 44] width 22 height 6
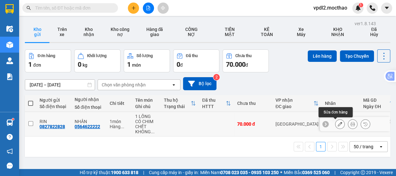
click at [337, 125] on icon at bounding box center [339, 124] width 4 height 4
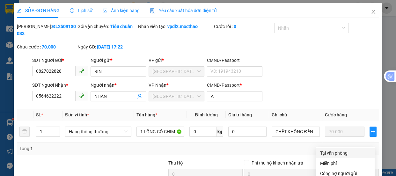
click at [328, 149] on div "Tại văn phòng" at bounding box center [345, 152] width 51 height 7
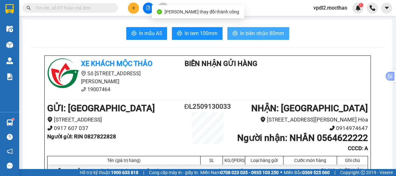
click at [254, 30] on span "In biên nhận 80mm" at bounding box center [262, 33] width 44 height 8
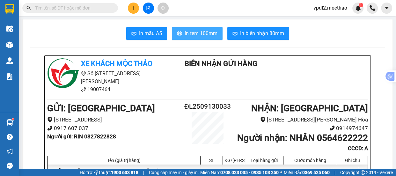
drag, startPoint x: 185, startPoint y: 28, endPoint x: 203, endPoint y: 38, distance: 21.1
click at [185, 28] on button "In tem 100mm" at bounding box center [197, 33] width 51 height 13
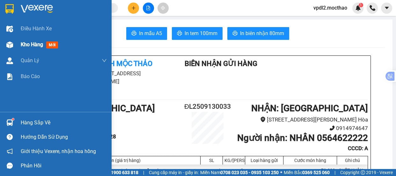
click at [30, 45] on span "Kho hàng" at bounding box center [32, 44] width 22 height 6
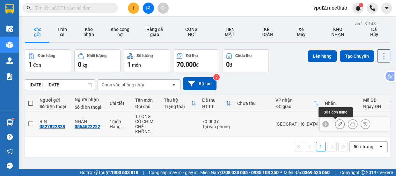
click at [337, 124] on icon at bounding box center [339, 124] width 4 height 4
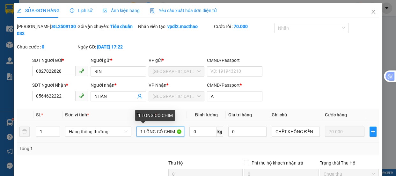
click at [142, 131] on input "1 LỒNG CÓ CHIM" at bounding box center [160, 132] width 48 height 10
click at [141, 131] on input "1 LỒNG CÓ CHIM" at bounding box center [160, 132] width 48 height 10
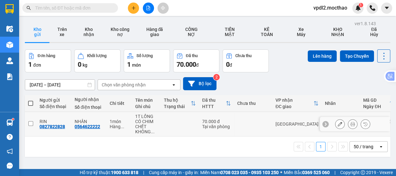
click at [29, 123] on input "checkbox" at bounding box center [30, 123] width 5 height 5
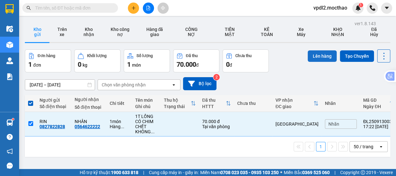
click at [309, 57] on button "Lên hàng" at bounding box center [322, 55] width 29 height 11
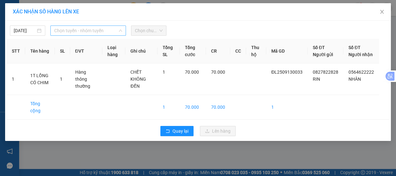
click at [78, 28] on span "Chọn tuyến - nhóm tuyến" at bounding box center [88, 31] width 68 height 10
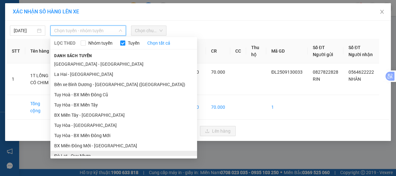
click at [86, 151] on li "Đà Lạt - Quy Nhơn" at bounding box center [123, 156] width 147 height 10
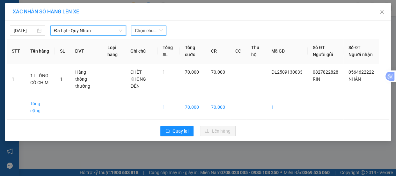
click at [152, 32] on span "Chọn chuyến" at bounding box center [149, 31] width 28 height 10
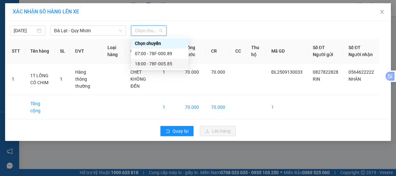
click at [169, 63] on div "18:00 - 78F-005.85" at bounding box center [160, 63] width 50 height 7
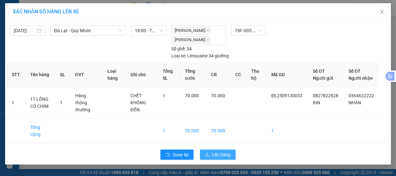
click at [222, 153] on span "Lên hàng" at bounding box center [221, 154] width 18 height 7
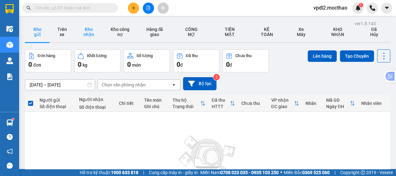
click at [88, 32] on button "Kho nhận" at bounding box center [88, 32] width 29 height 20
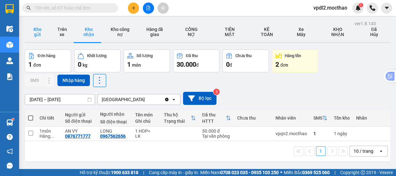
click at [34, 27] on button "Kho gửi" at bounding box center [37, 32] width 25 height 20
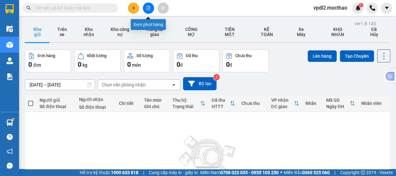
click at [147, 6] on icon "file-add" at bounding box center [149, 8] width 4 height 4
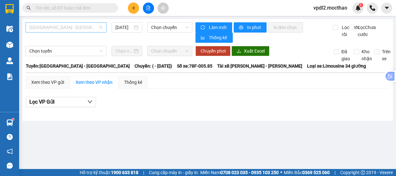
drag, startPoint x: 75, startPoint y: 29, endPoint x: 76, endPoint y: 41, distance: 11.9
click at [76, 29] on span "[GEOGRAPHIC_DATA] - [GEOGRAPHIC_DATA]" at bounding box center [65, 28] width 73 height 10
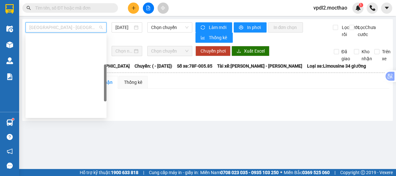
click at [63, 139] on div "Đà Lạt - Quy Nhơn" at bounding box center [65, 142] width 73 height 7
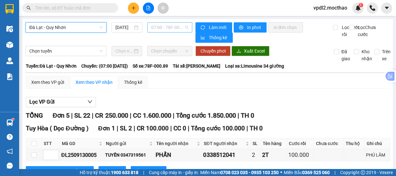
click at [167, 25] on span "07:00 - 78F-000.89" at bounding box center [169, 28] width 37 height 10
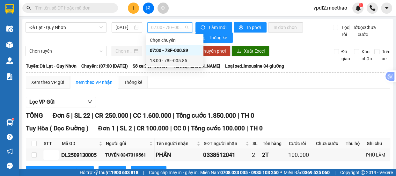
click at [182, 61] on div "18:00 - 78F-005.85" at bounding box center [175, 60] width 50 height 7
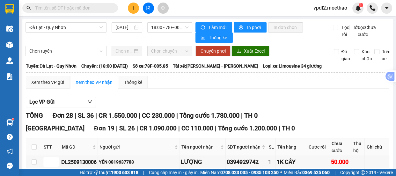
click at [169, 29] on span "18:00 - 78F-005.85" at bounding box center [169, 28] width 37 height 10
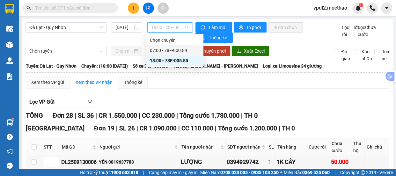
click at [173, 49] on div "07:00 - 78F-000.89" at bounding box center [175, 50] width 50 height 7
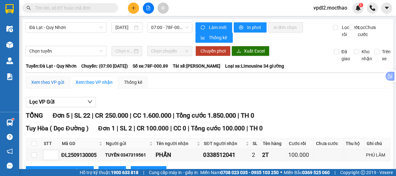
click at [49, 83] on div "Xem theo VP gửi" at bounding box center [47, 82] width 33 height 7
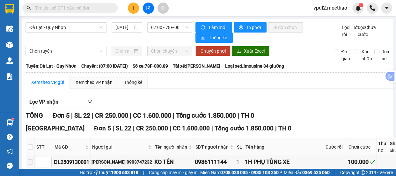
click at [169, 28] on span "07:00 - 78F-000.89" at bounding box center [169, 28] width 37 height 10
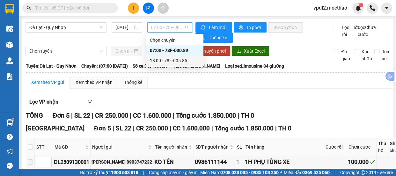
click at [178, 60] on div "18:00 - 78F-005.85" at bounding box center [175, 60] width 50 height 7
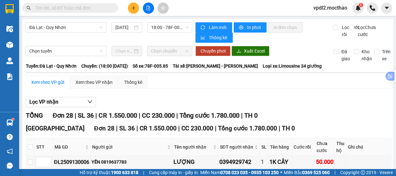
click at [74, 25] on span "Đà Lạt - Quy Nhơn" at bounding box center [65, 28] width 73 height 10
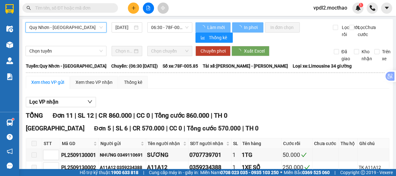
click at [166, 28] on span "06:30 - 78F-005.85" at bounding box center [169, 28] width 37 height 10
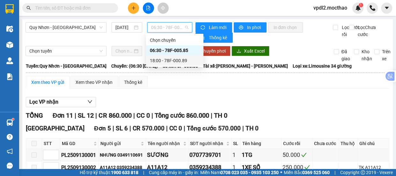
click at [172, 59] on div "18:00 - 78F-000.89" at bounding box center [175, 60] width 50 height 7
